Goal: Find specific page/section: Find specific page/section

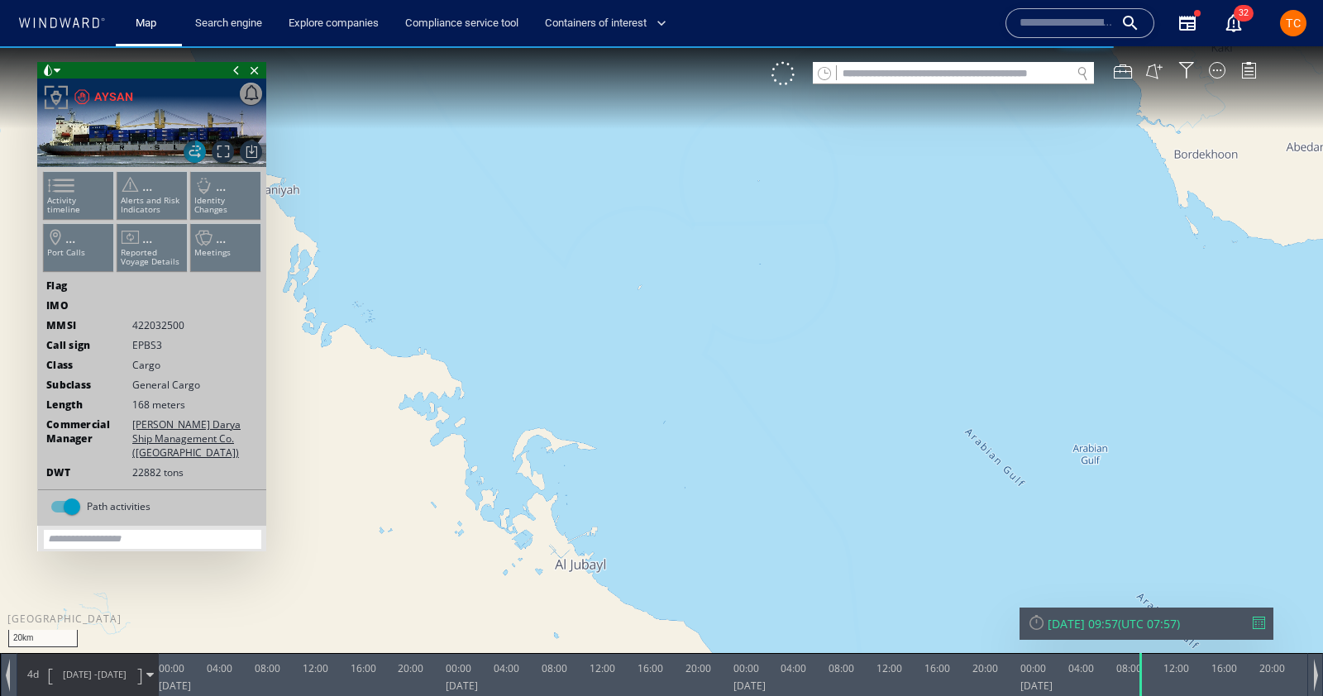
click at [784, 74] on div at bounding box center [782, 73] width 23 height 23
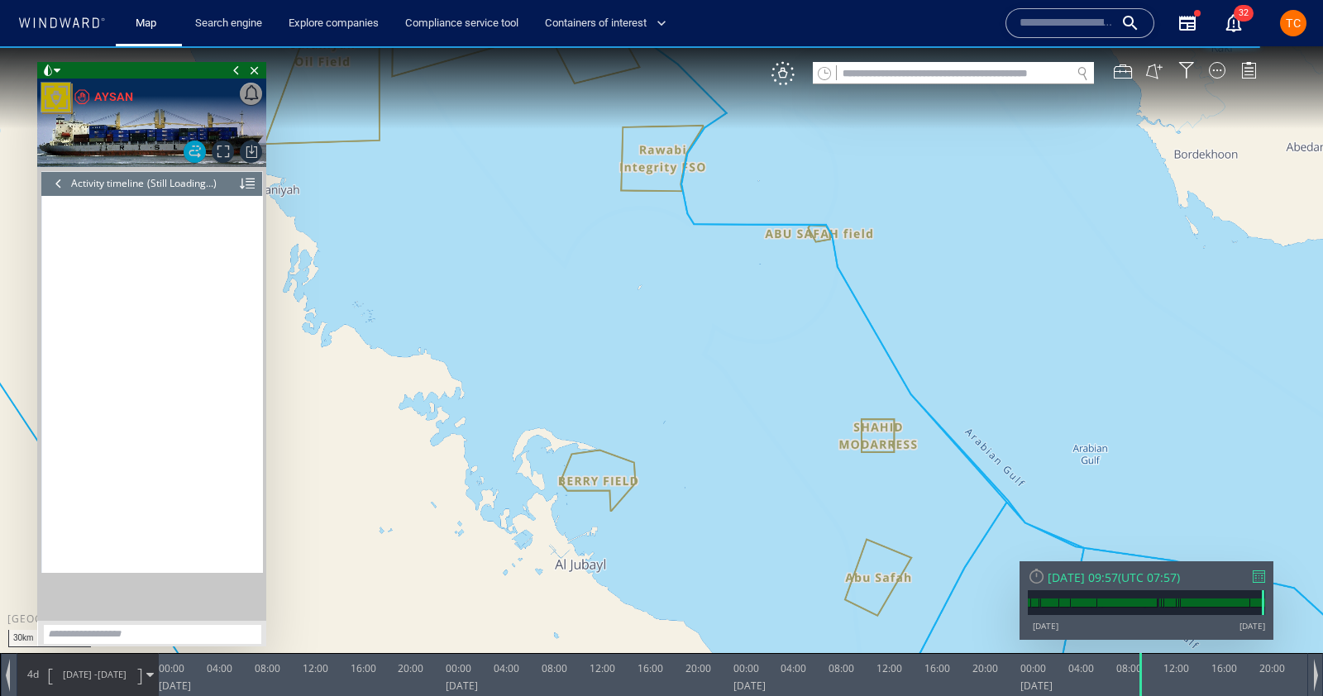
scroll to position [6821, 0]
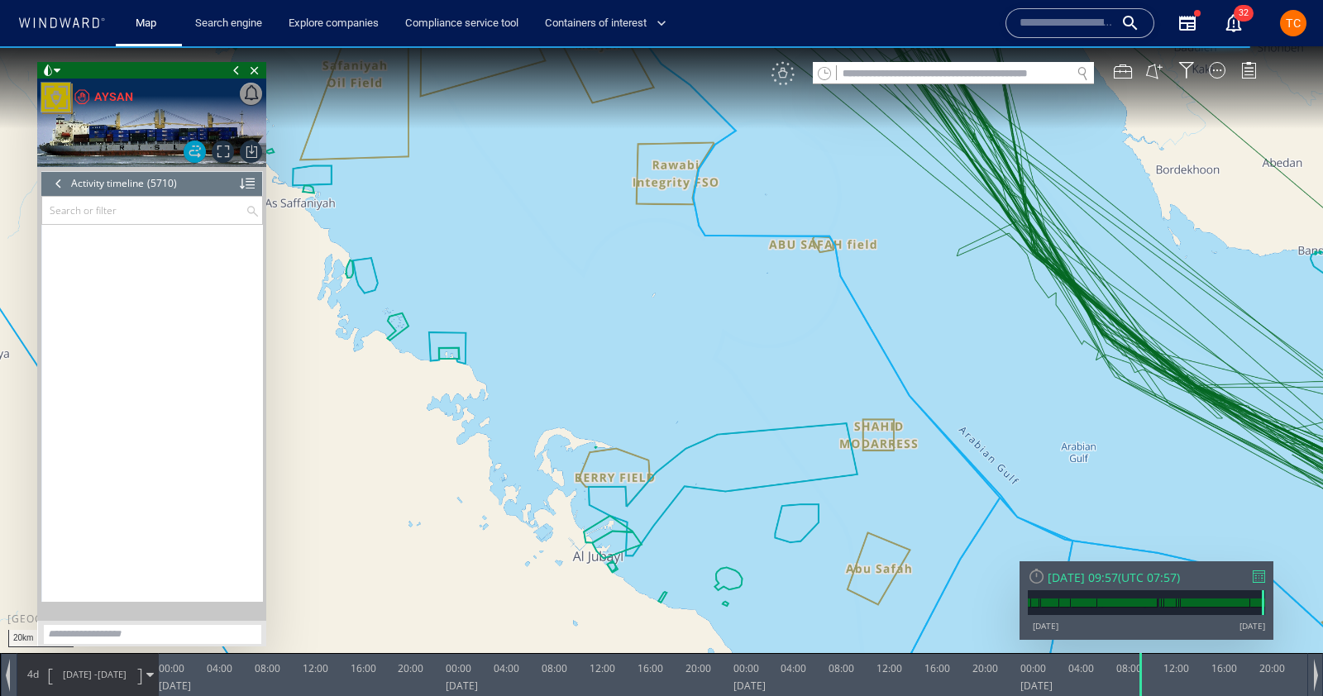
scroll to position [259271, 0]
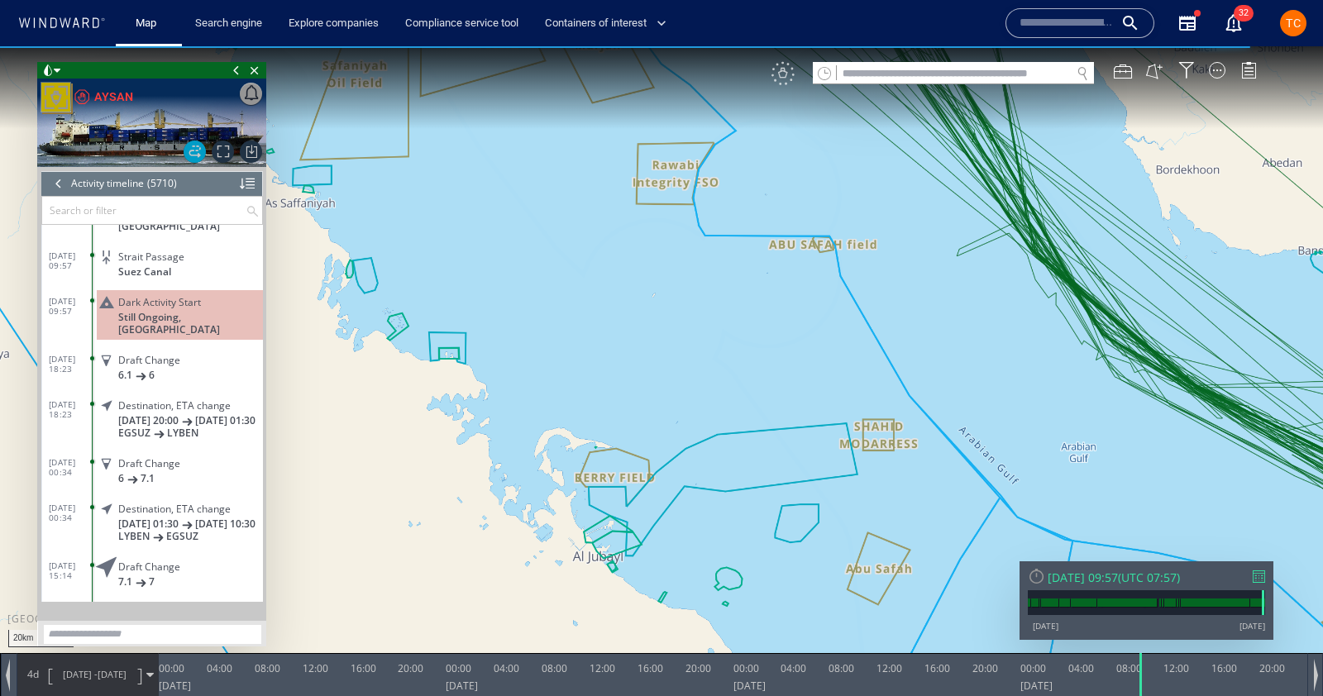
click at [785, 74] on div "VM" at bounding box center [782, 73] width 23 height 23
